Goal: Task Accomplishment & Management: Use online tool/utility

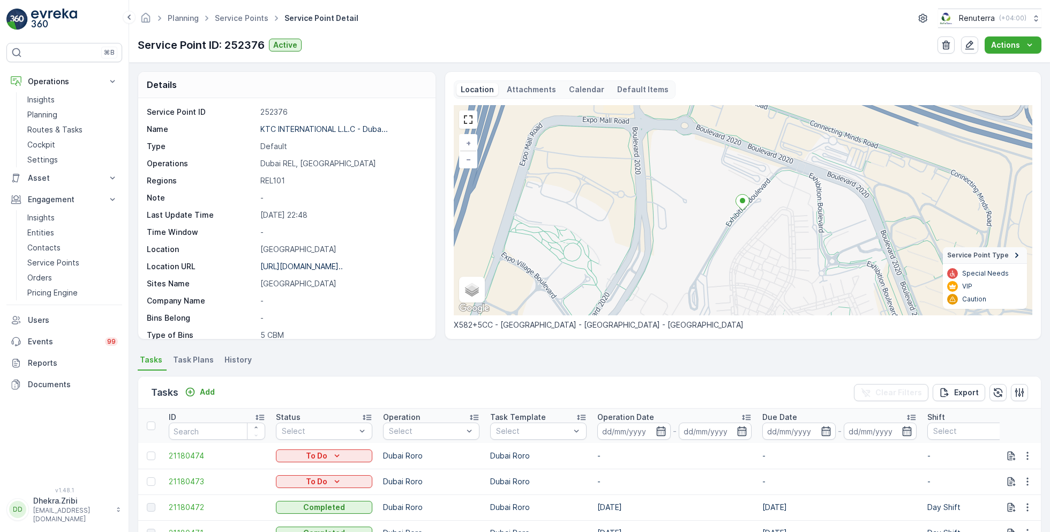
scroll to position [147, 0]
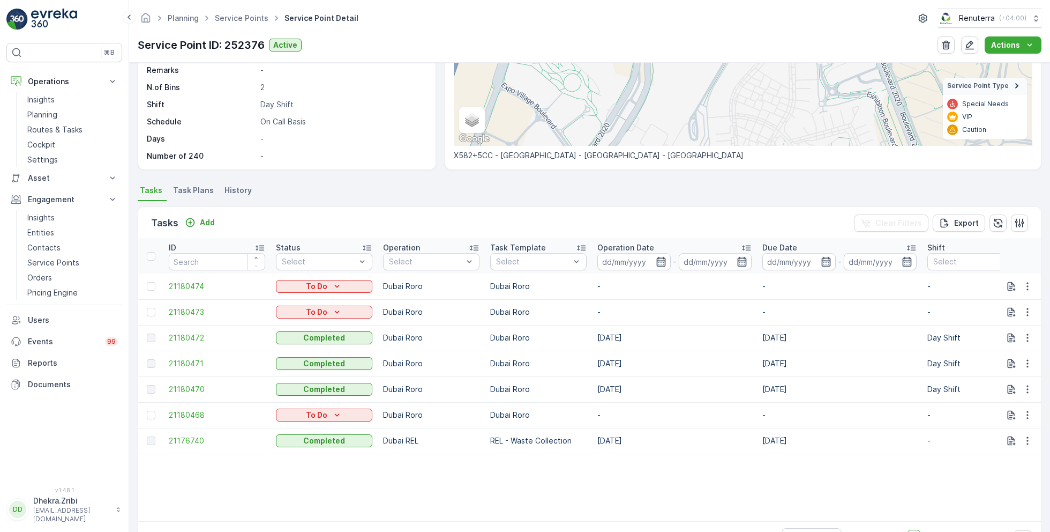
click at [471, 451] on td "Dubai REL" at bounding box center [431, 441] width 107 height 26
click at [220, 26] on div "Planning Service Points Service Point Detail Renuterra ( +04:00 )" at bounding box center [590, 18] width 904 height 19
click at [227, 21] on link "Service Points" at bounding box center [242, 17] width 54 height 9
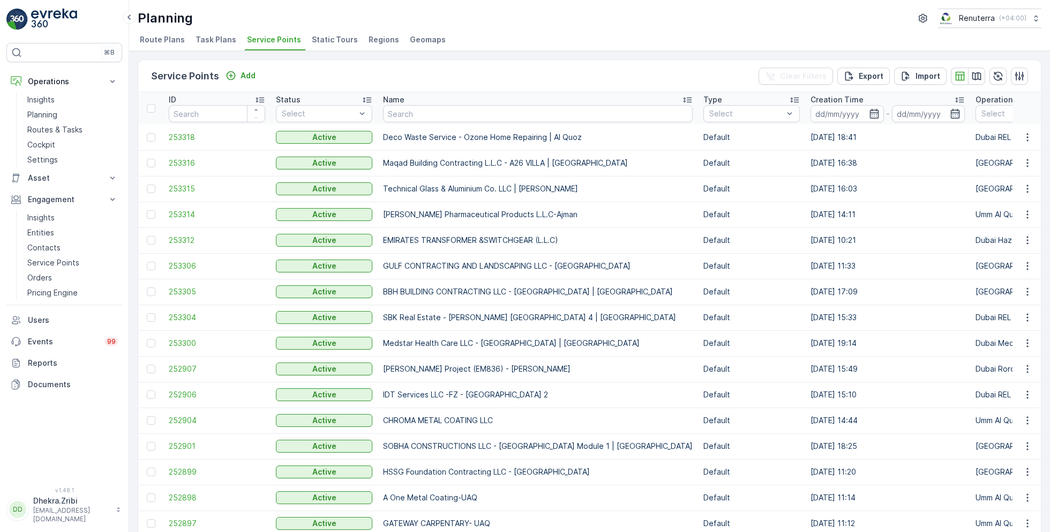
click at [437, 33] on li "Geomaps" at bounding box center [429, 41] width 42 height 18
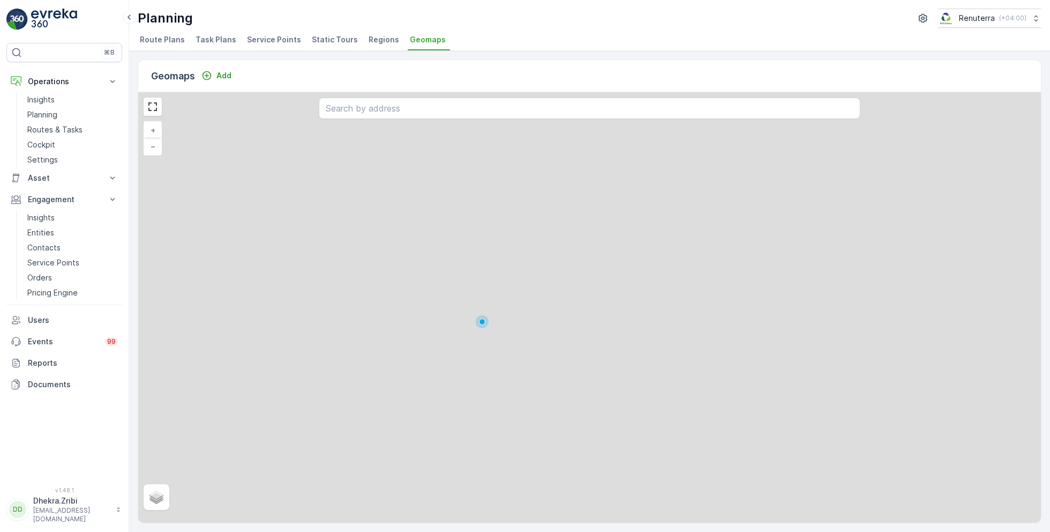
click at [341, 36] on span "Static Tours" at bounding box center [335, 39] width 46 height 11
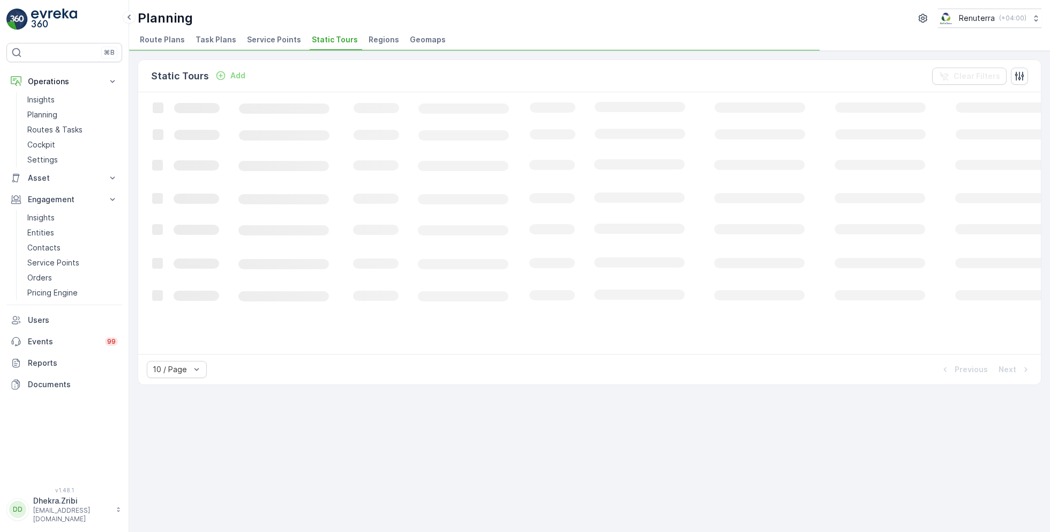
click at [290, 43] on span "Service Points" at bounding box center [274, 39] width 54 height 11
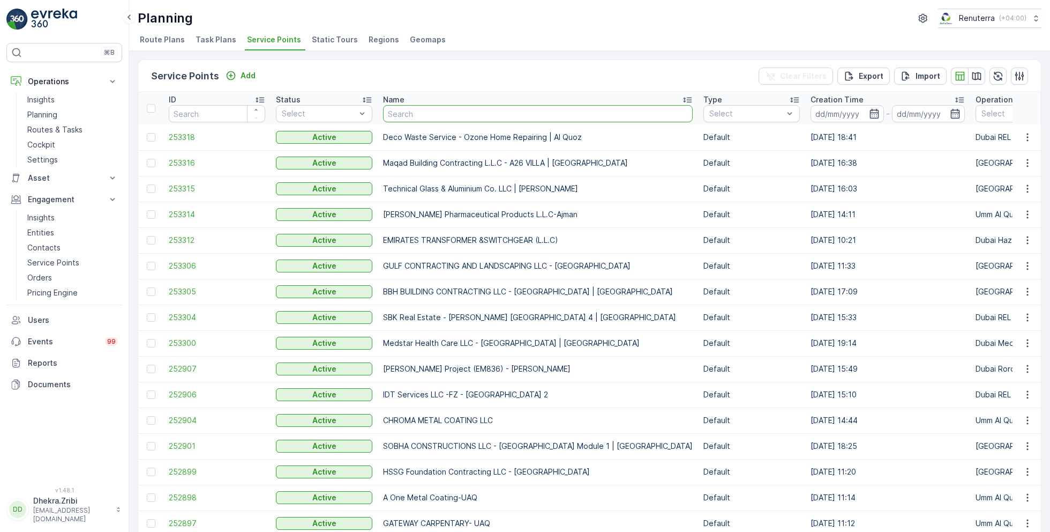
click at [399, 108] on input "text" at bounding box center [538, 113] width 310 height 17
type input "red"
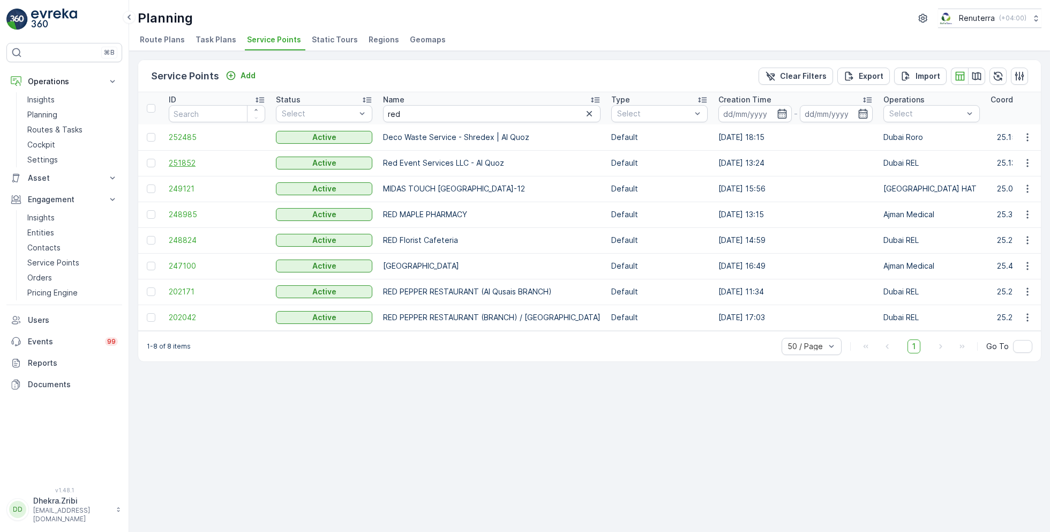
click at [187, 166] on span "251852" at bounding box center [217, 163] width 96 height 11
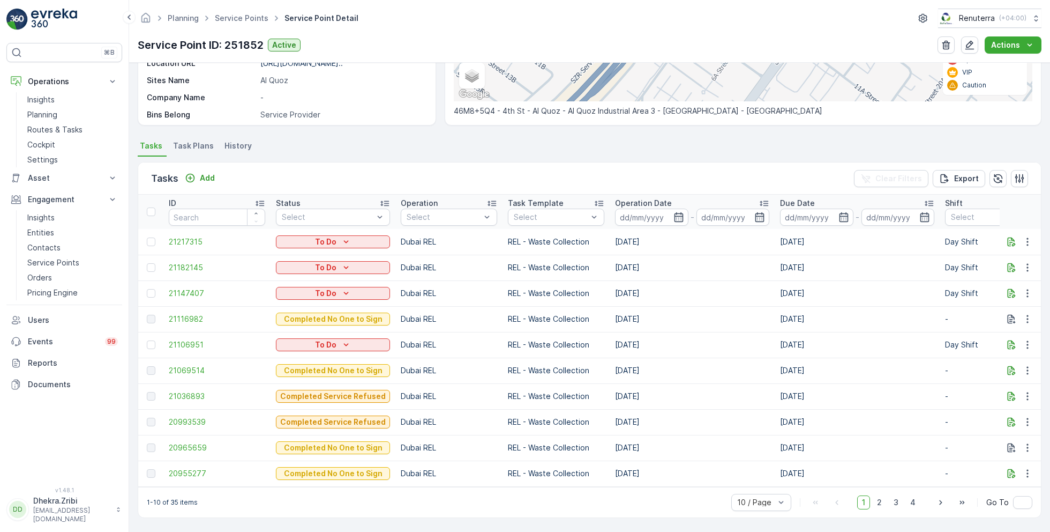
scroll to position [218, 0]
click at [177, 371] on td "21069514" at bounding box center [216, 370] width 107 height 26
click at [154, 340] on div at bounding box center [151, 344] width 9 height 9
click at [147, 340] on input "checkbox" at bounding box center [147, 340] width 0 height 0
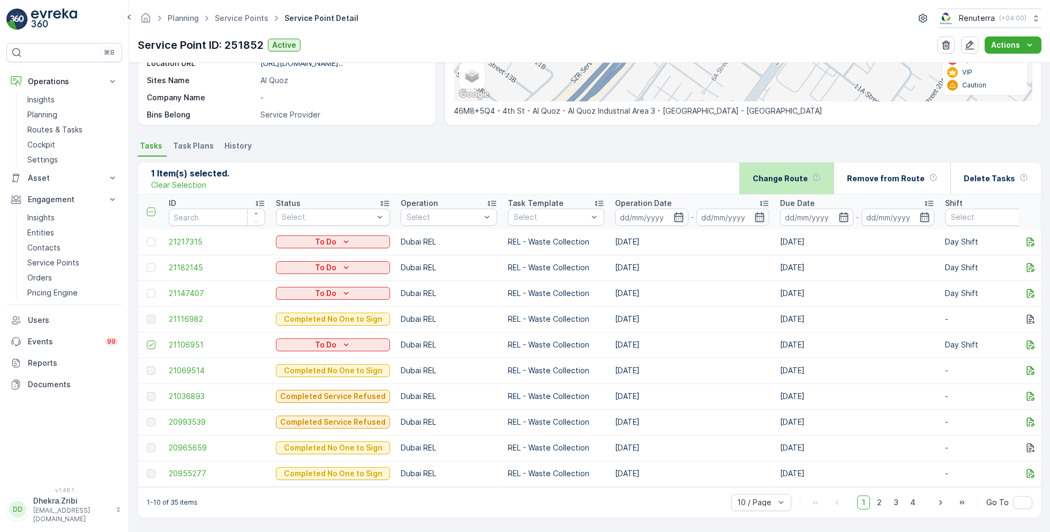
click at [782, 166] on div "Change Route" at bounding box center [787, 178] width 68 height 32
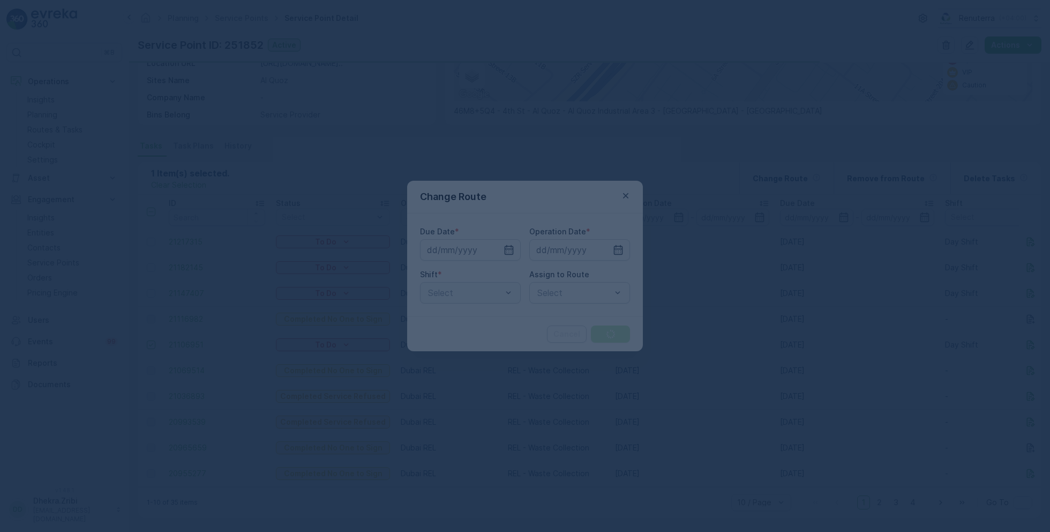
type input "[DATE]"
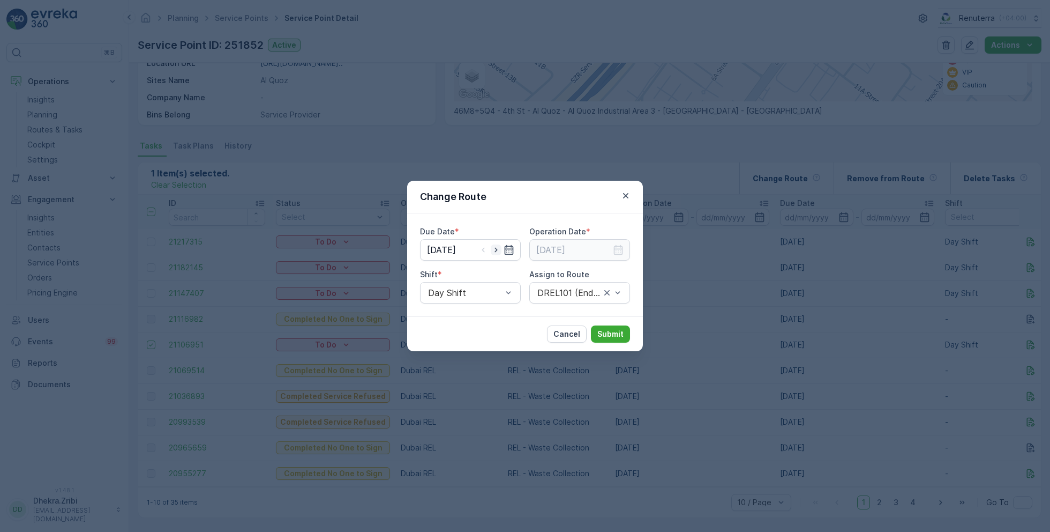
click at [491, 250] on icon "button" at bounding box center [496, 249] width 11 height 11
type input "[DATE]"
click at [495, 250] on icon "button" at bounding box center [496, 249] width 11 height 11
click at [482, 247] on icon "button" at bounding box center [483, 249] width 11 height 11
type input "[DATE]"
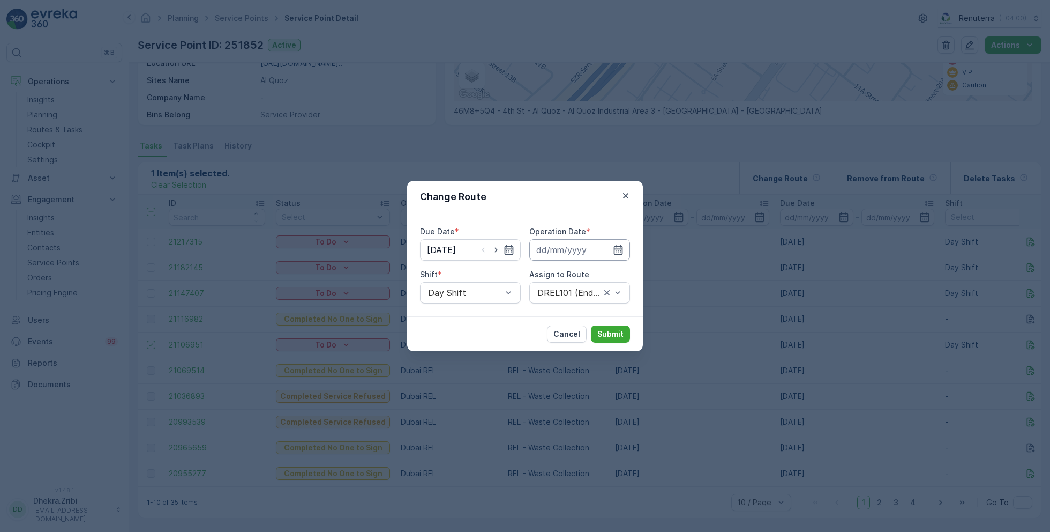
click at [564, 256] on input at bounding box center [579, 249] width 101 height 21
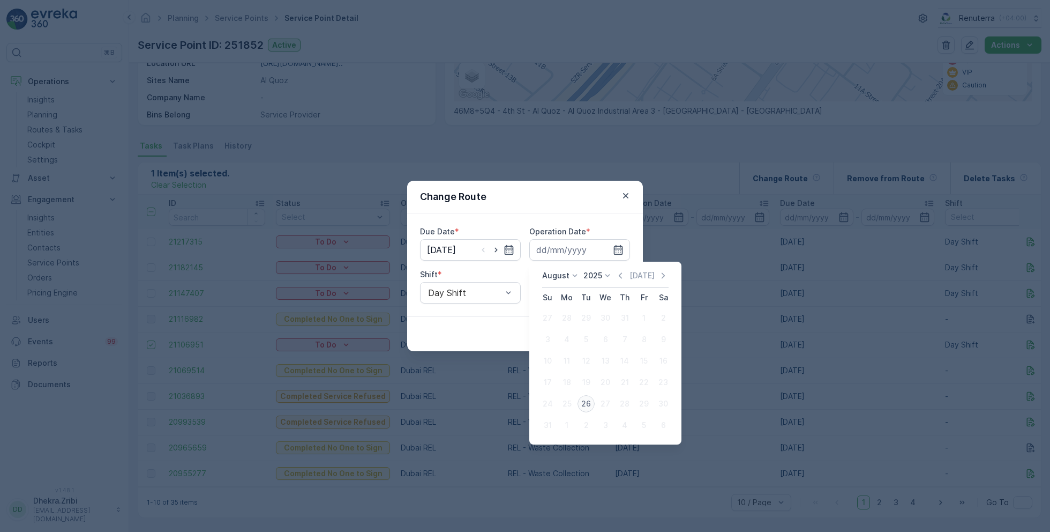
click at [593, 408] on button "26" at bounding box center [586, 403] width 19 height 19
type input "[DATE]"
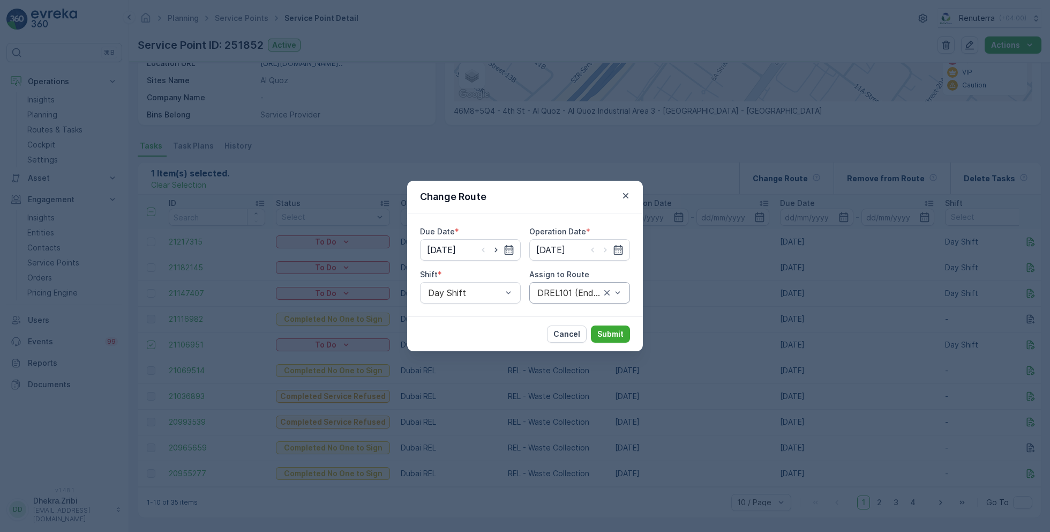
click at [572, 295] on div at bounding box center [568, 293] width 65 height 10
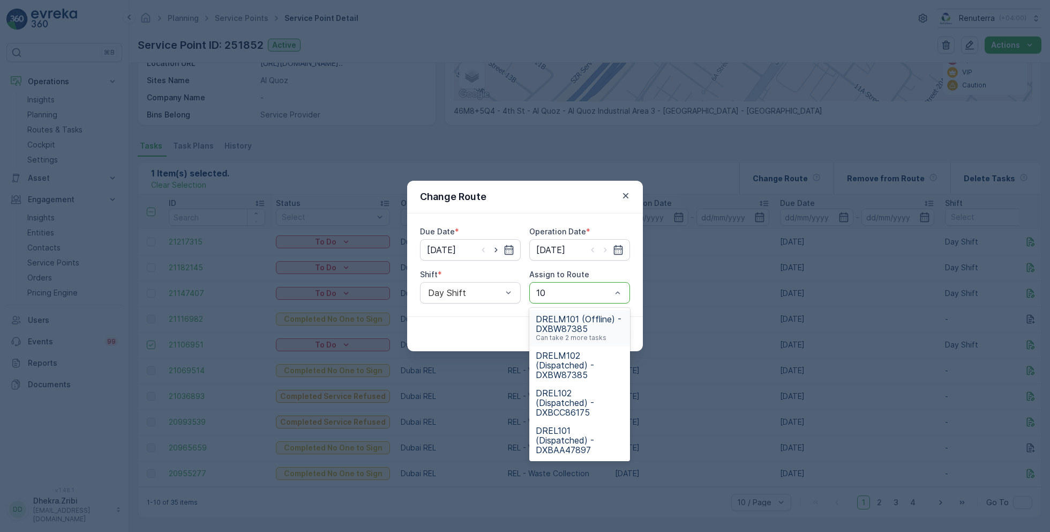
type input "101"
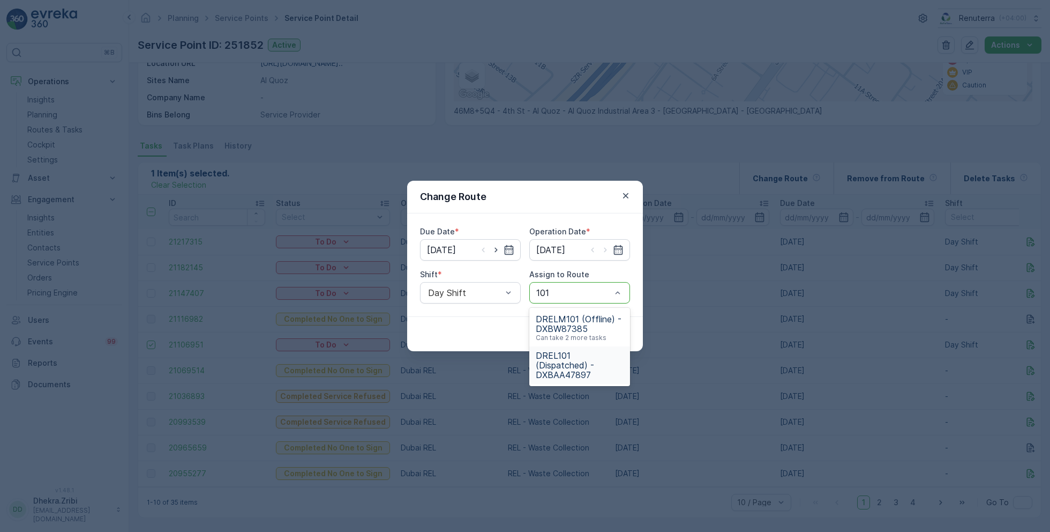
click at [577, 361] on span "DREL101 (Dispatched) - DXBAA47897" at bounding box center [580, 364] width 88 height 29
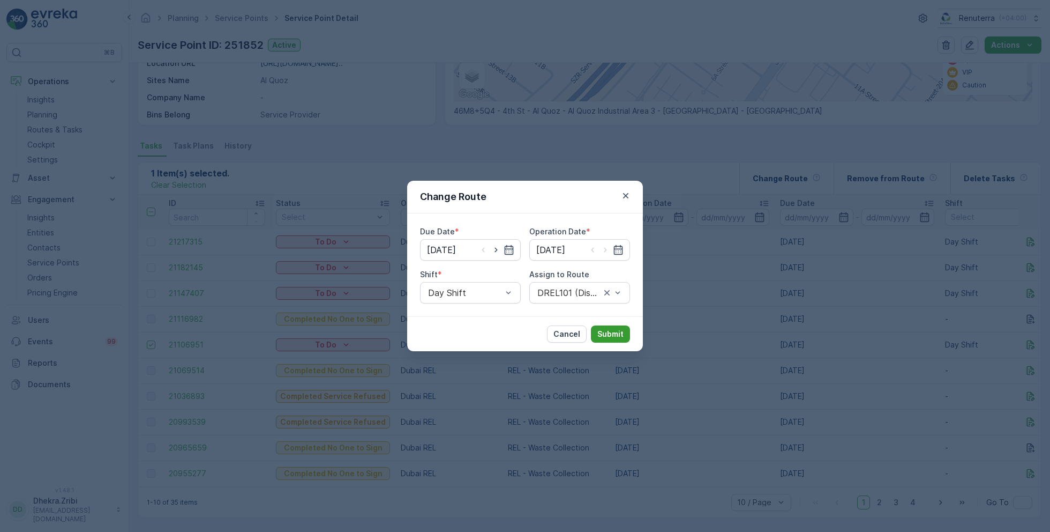
click at [605, 339] on button "Submit" at bounding box center [610, 333] width 39 height 17
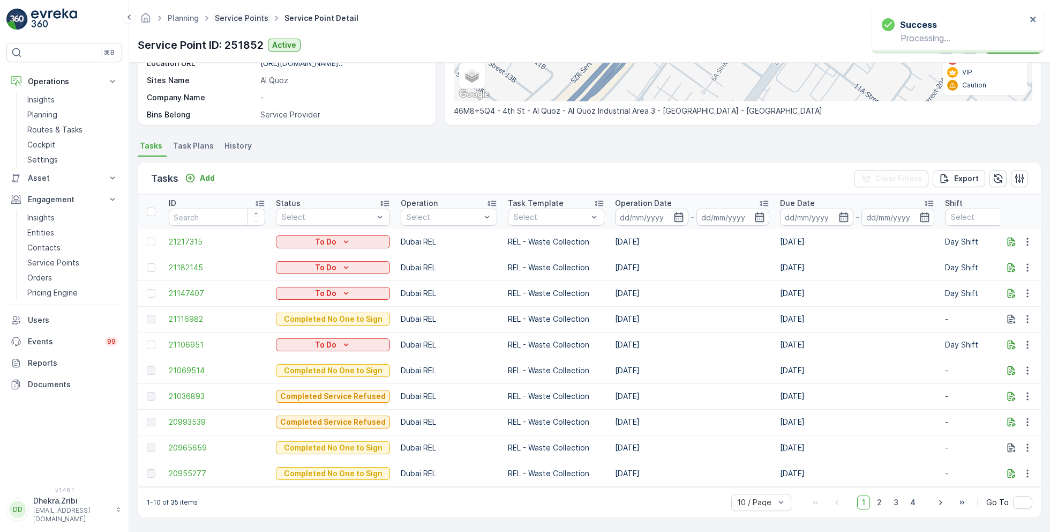
click at [230, 18] on link "Service Points" at bounding box center [242, 17] width 54 height 9
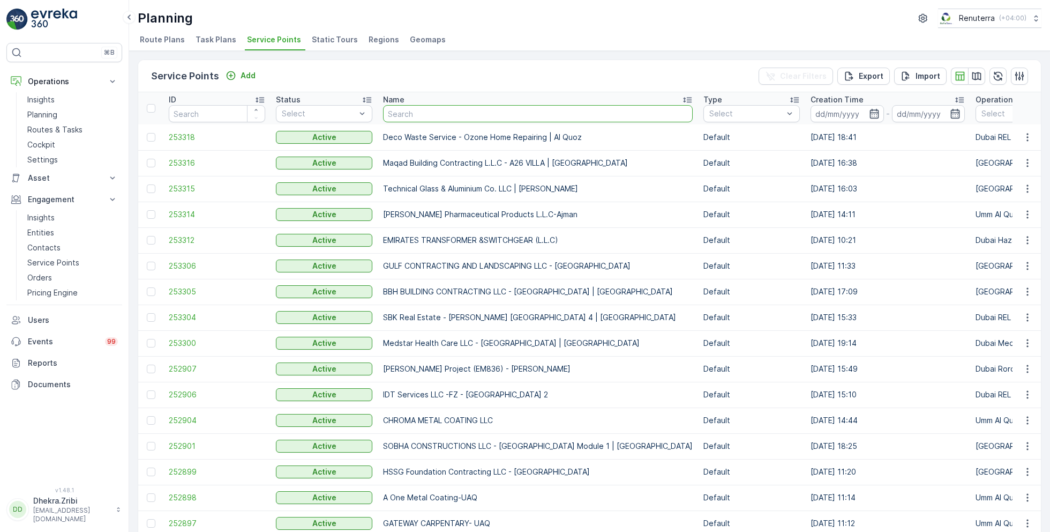
click at [438, 112] on input "text" at bounding box center [538, 113] width 310 height 17
type input "rox"
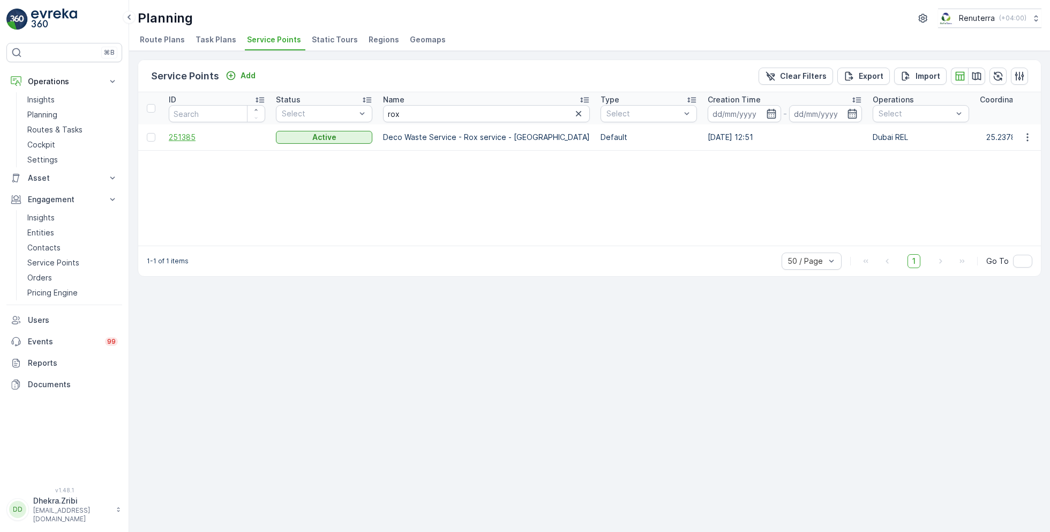
click at [186, 134] on span "251385" at bounding box center [217, 137] width 96 height 11
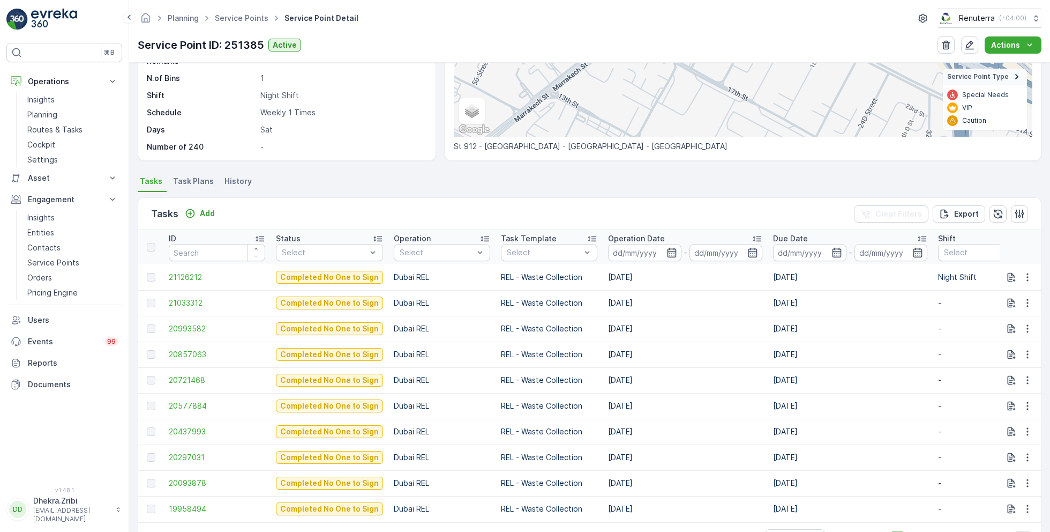
scroll to position [180, 0]
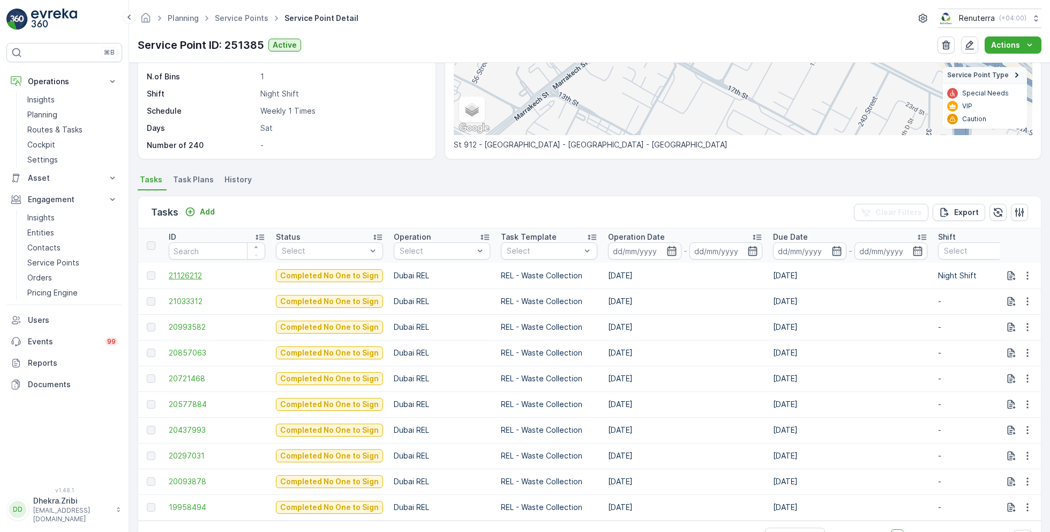
click at [188, 272] on span "21126212" at bounding box center [217, 275] width 96 height 11
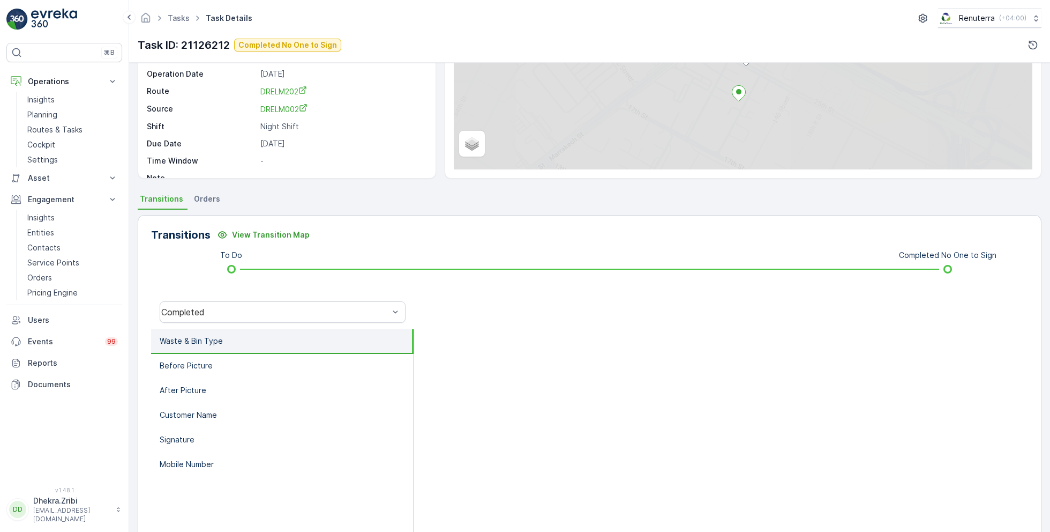
scroll to position [143, 0]
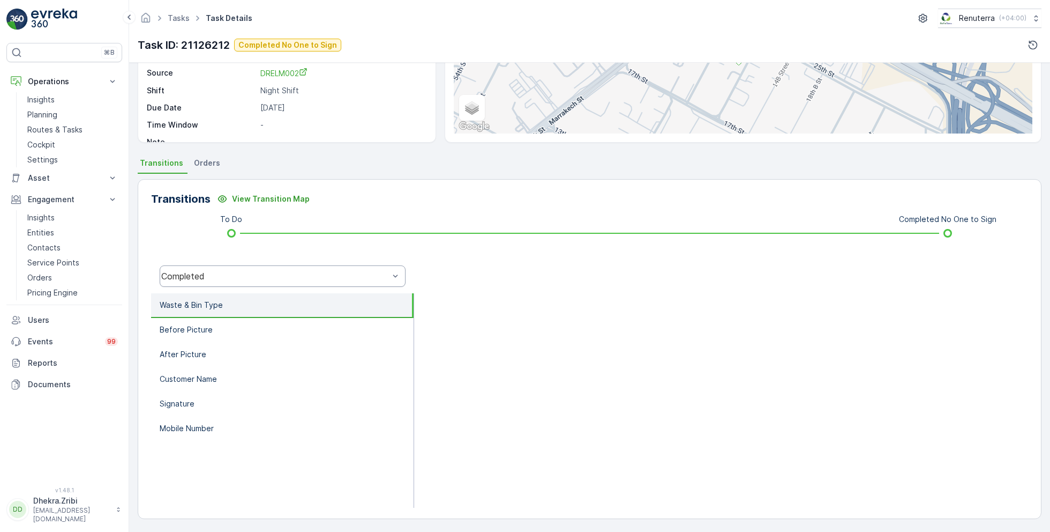
click at [238, 271] on div "Completed" at bounding box center [275, 276] width 228 height 10
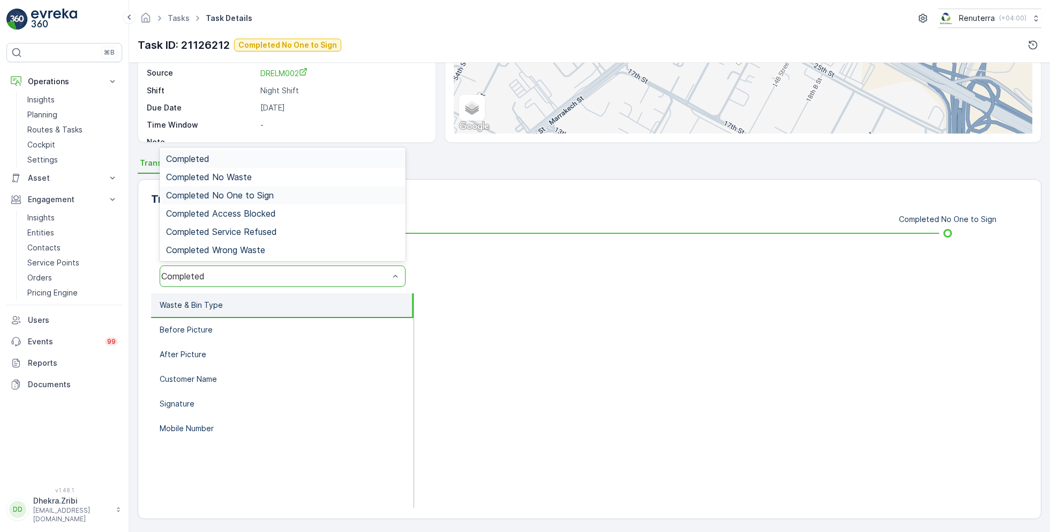
click at [231, 186] on div "Completed No One to Sign" at bounding box center [283, 195] width 246 height 18
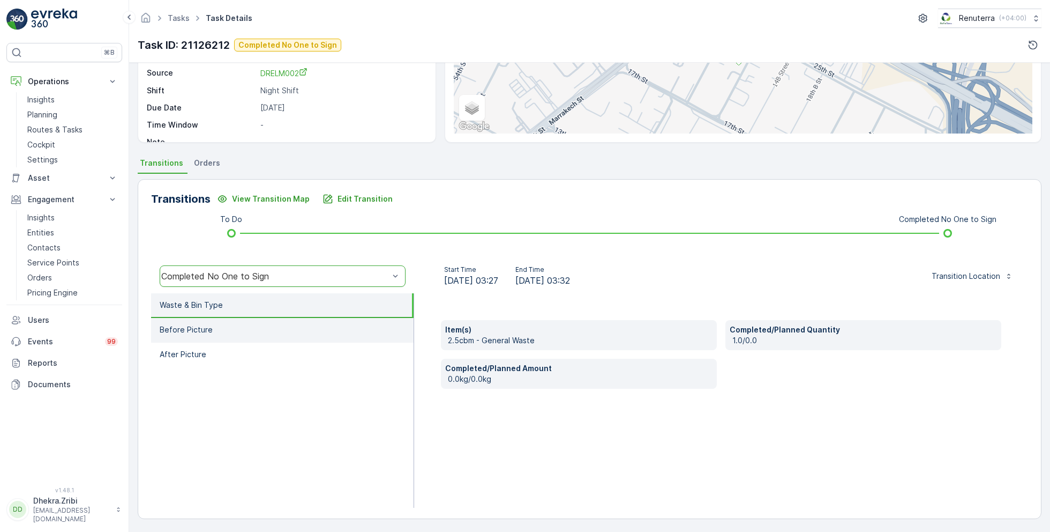
click at [228, 326] on li "Before Picture" at bounding box center [282, 330] width 263 height 25
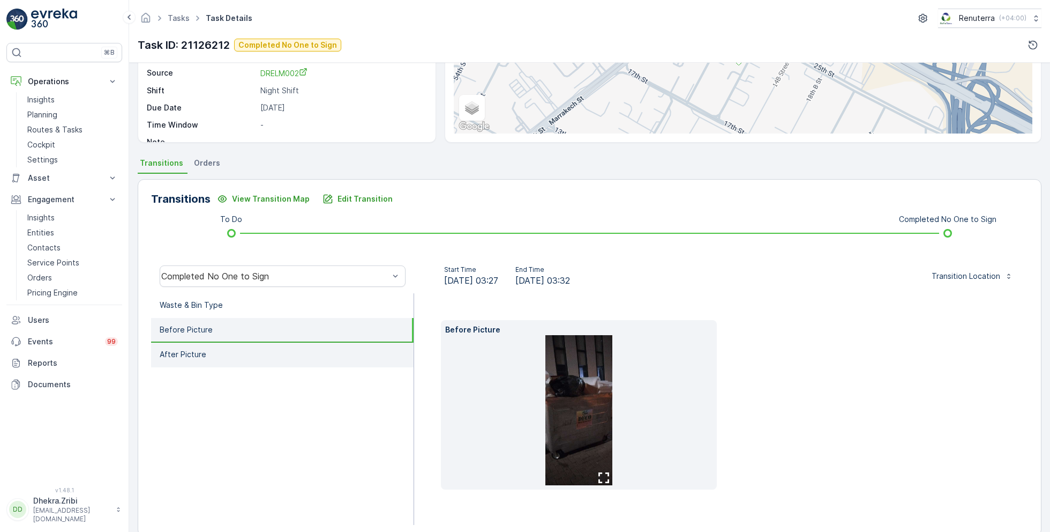
click at [226, 353] on li "After Picture" at bounding box center [282, 354] width 263 height 25
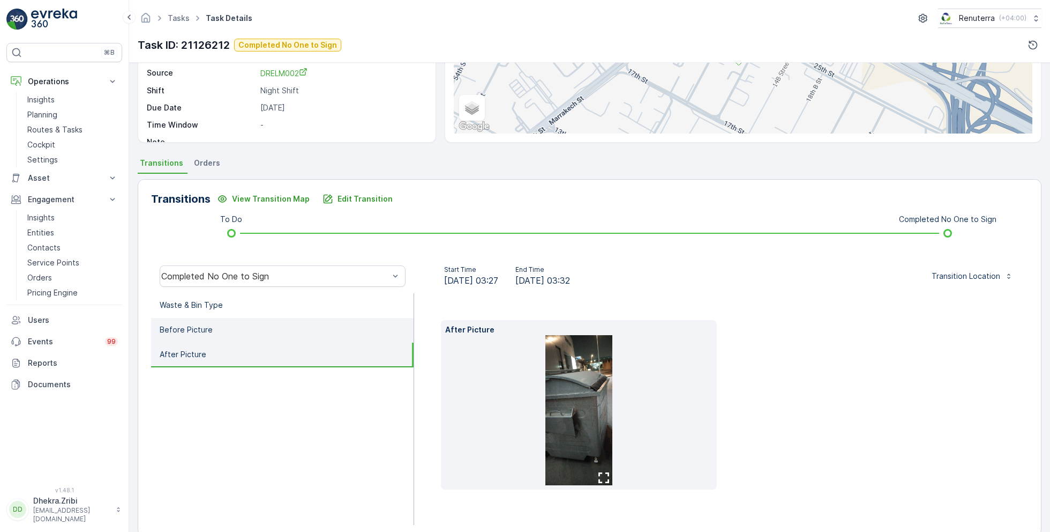
click at [230, 318] on li "Before Picture" at bounding box center [282, 330] width 263 height 25
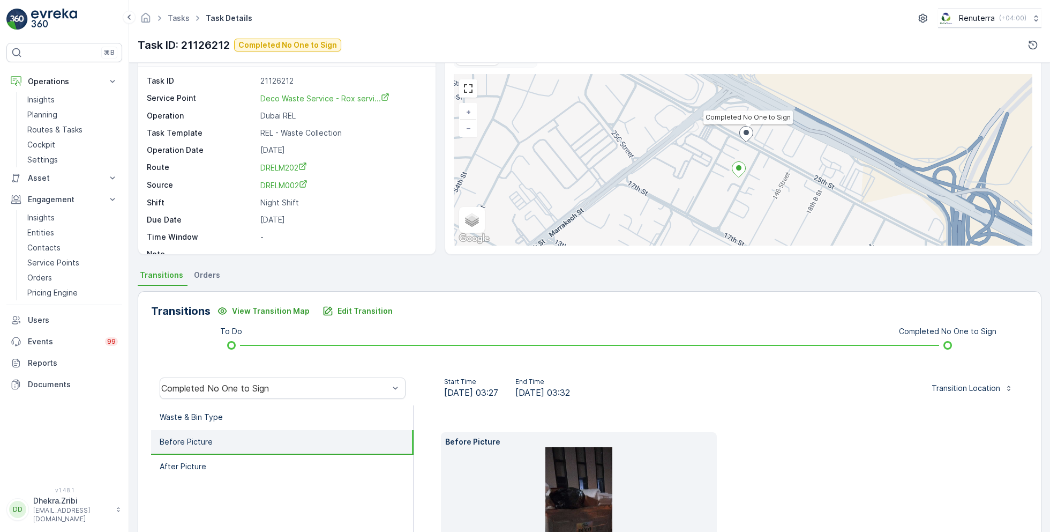
scroll to position [0, 0]
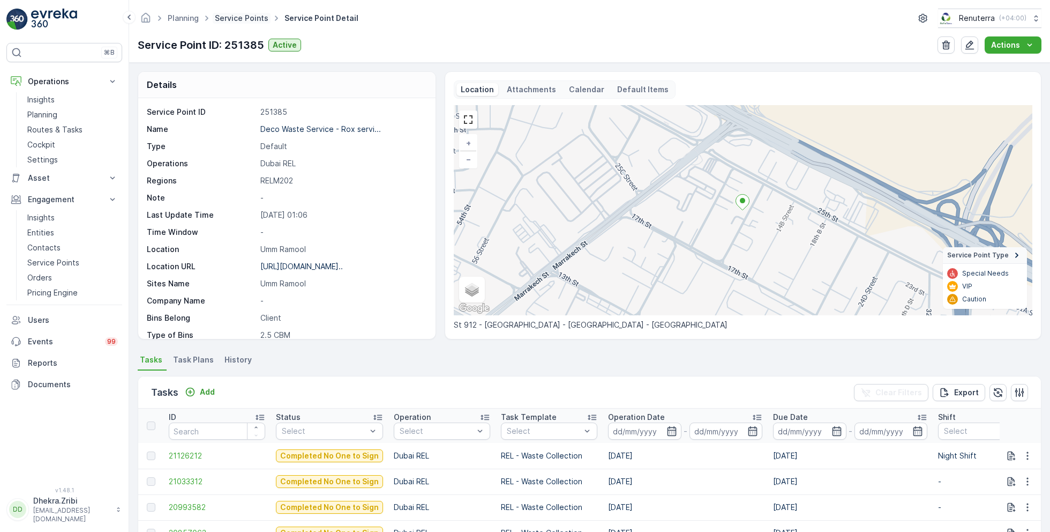
click at [243, 16] on link "Service Points" at bounding box center [242, 17] width 54 height 9
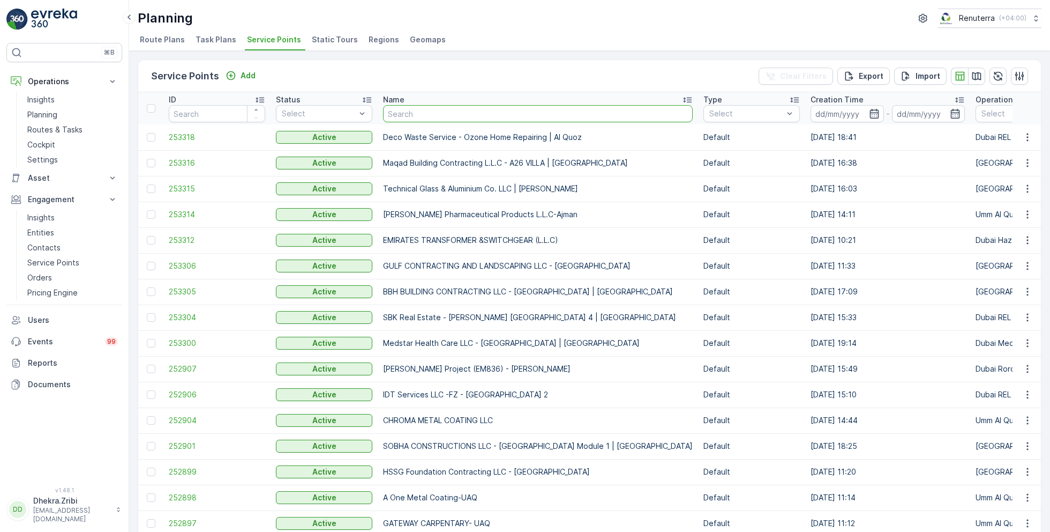
click at [453, 115] on input "text" at bounding box center [538, 113] width 310 height 17
type input "better"
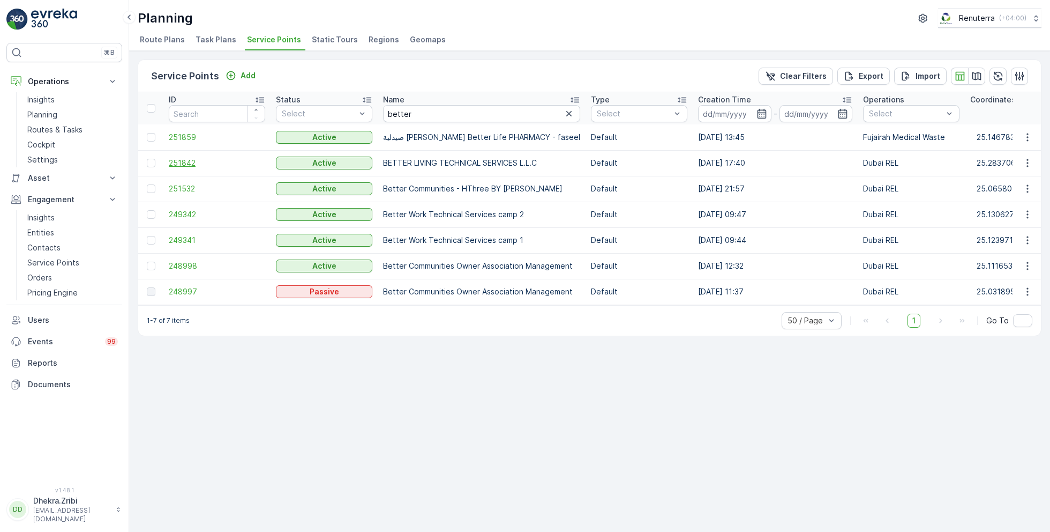
click at [186, 162] on span "251842" at bounding box center [217, 163] width 96 height 11
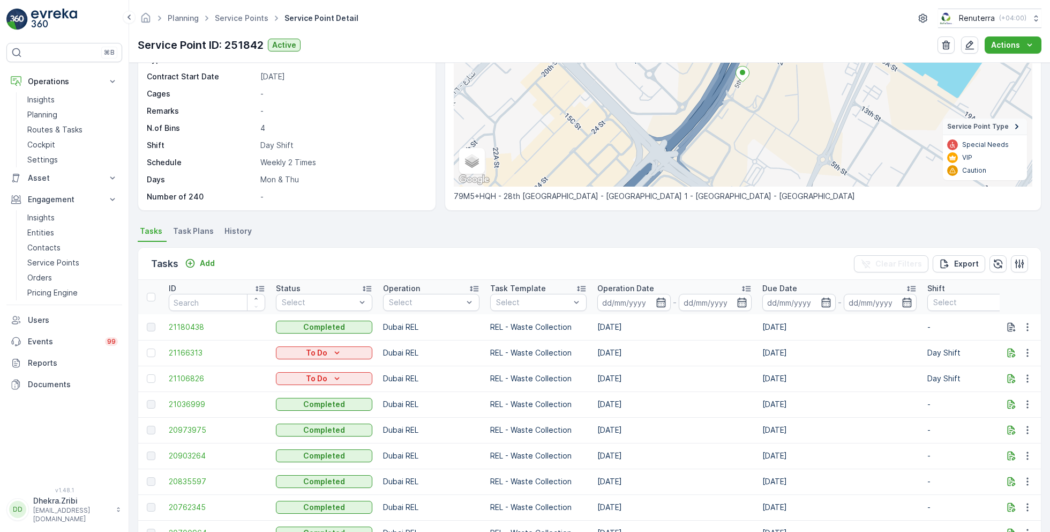
scroll to position [129, 0]
click at [1024, 376] on icon "button" at bounding box center [1027, 377] width 11 height 11
click at [990, 422] on span "Change Route" at bounding box center [1000, 422] width 52 height 11
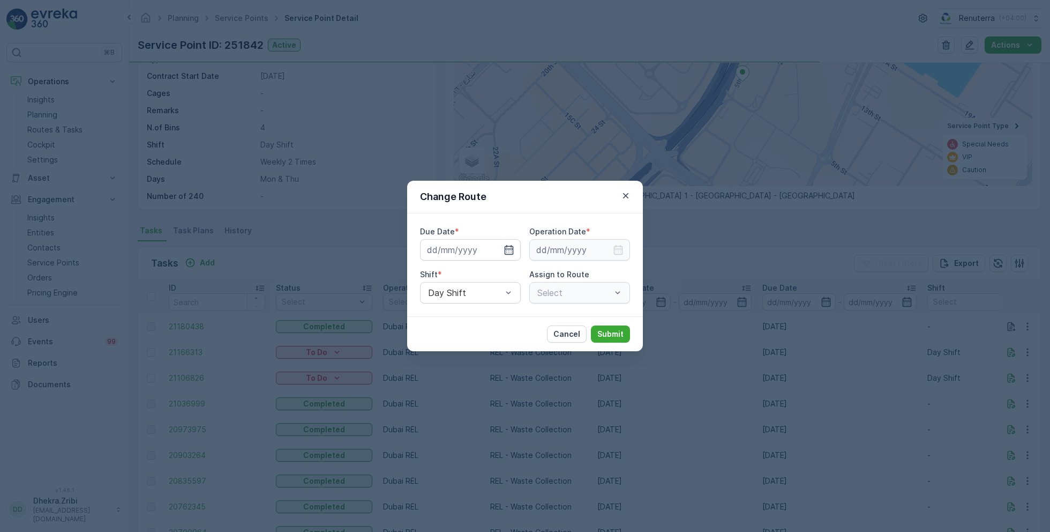
type input "[DATE]"
click at [497, 250] on icon "button" at bounding box center [496, 249] width 11 height 11
type input "[DATE]"
click at [613, 249] on icon "button" at bounding box center [618, 249] width 11 height 11
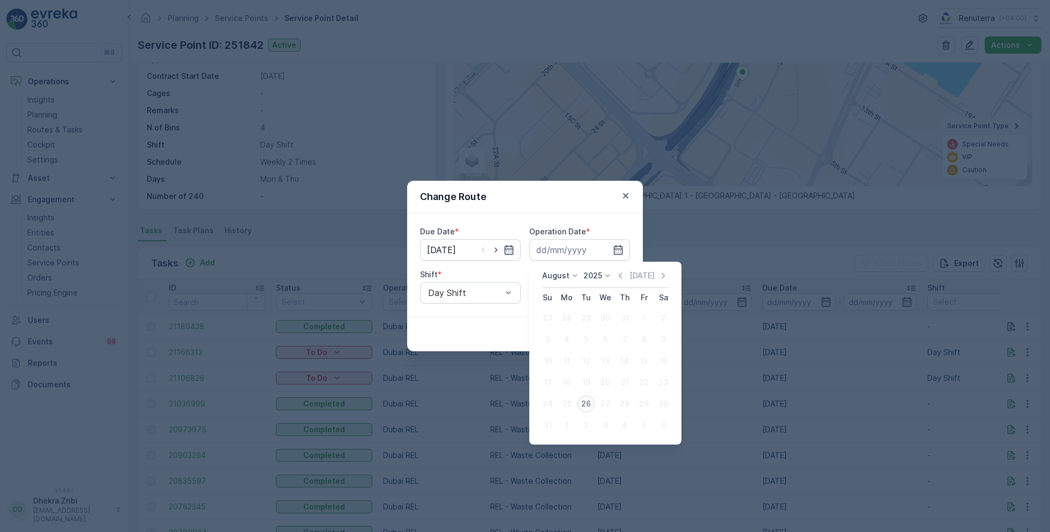
click at [580, 400] on div "26" at bounding box center [586, 403] width 17 height 17
type input "[DATE]"
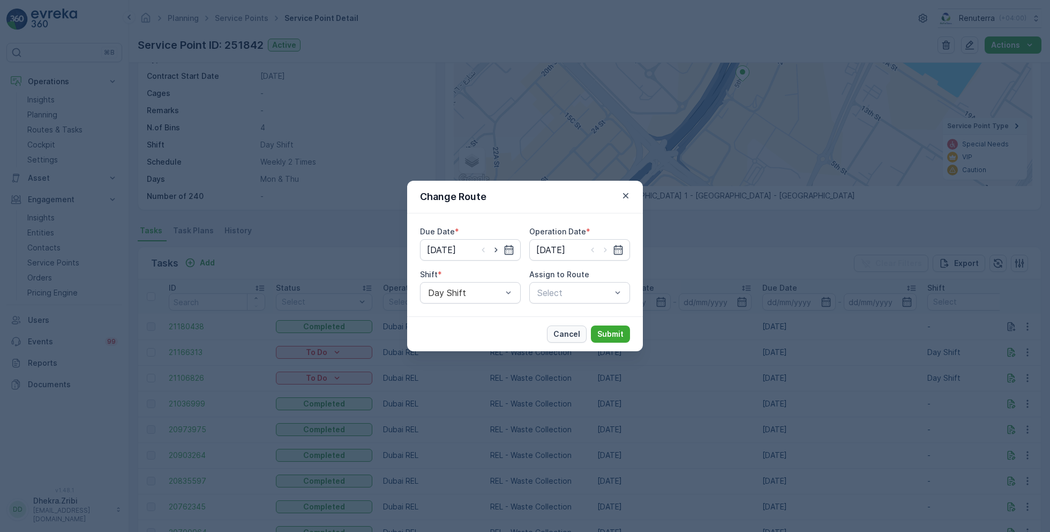
click at [570, 335] on p "Cancel" at bounding box center [566, 333] width 27 height 11
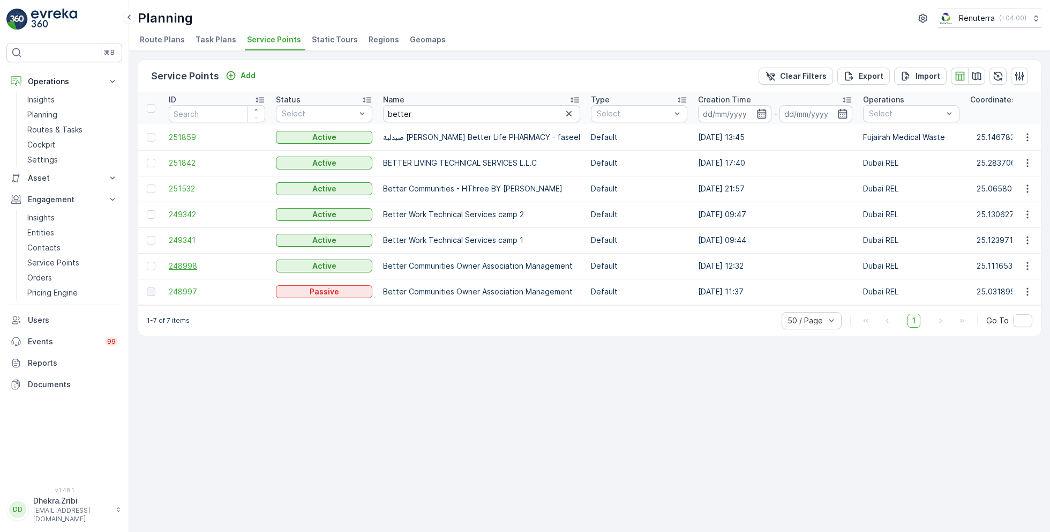
click at [187, 264] on span "248998" at bounding box center [217, 265] width 96 height 11
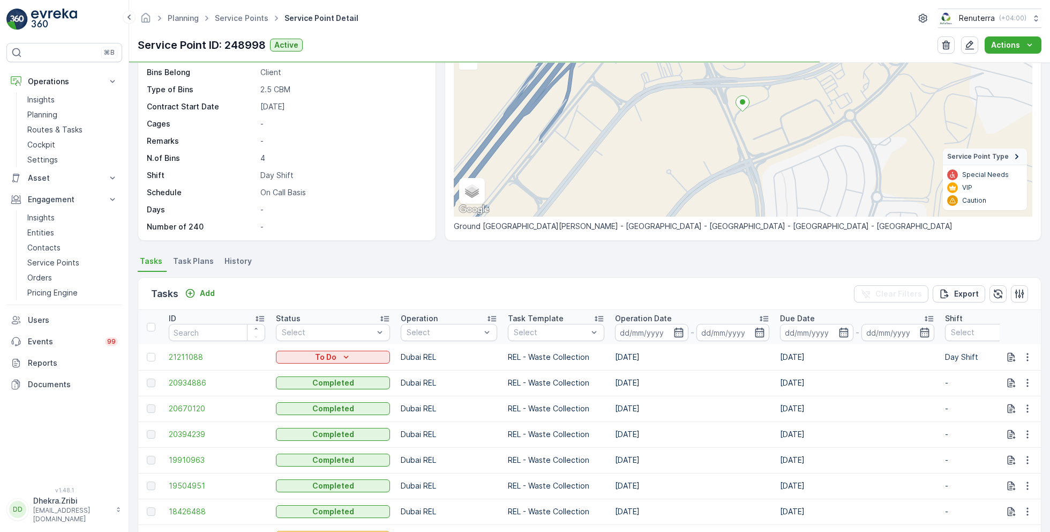
scroll to position [101, 0]
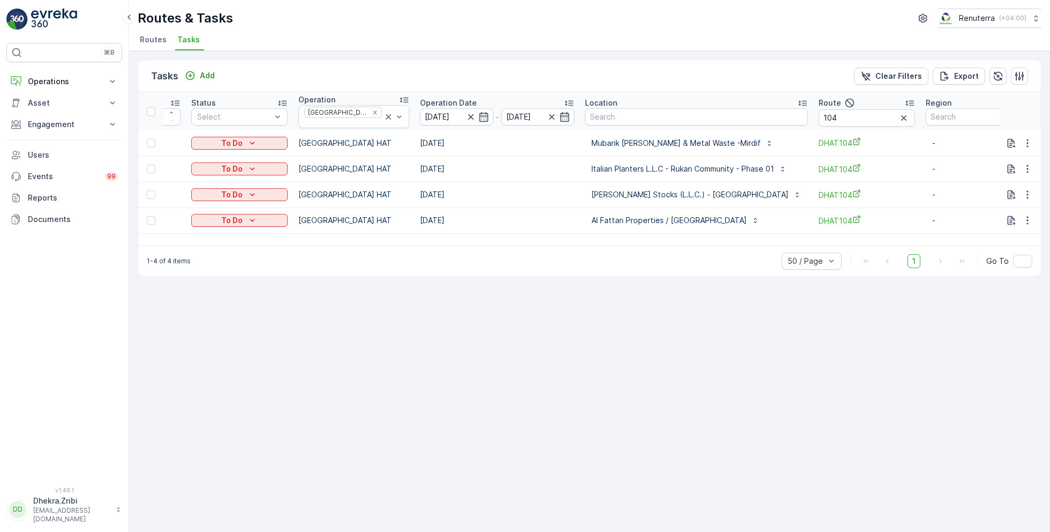
scroll to position [0, 50]
